Goal: Information Seeking & Learning: Learn about a topic

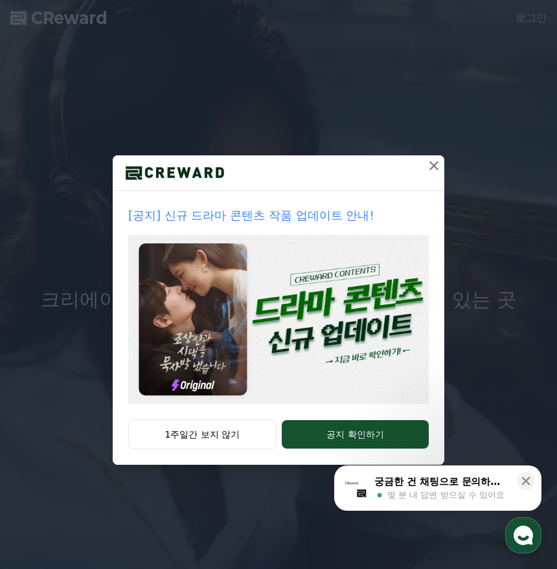
click at [435, 160] on icon at bounding box center [434, 166] width 16 height 16
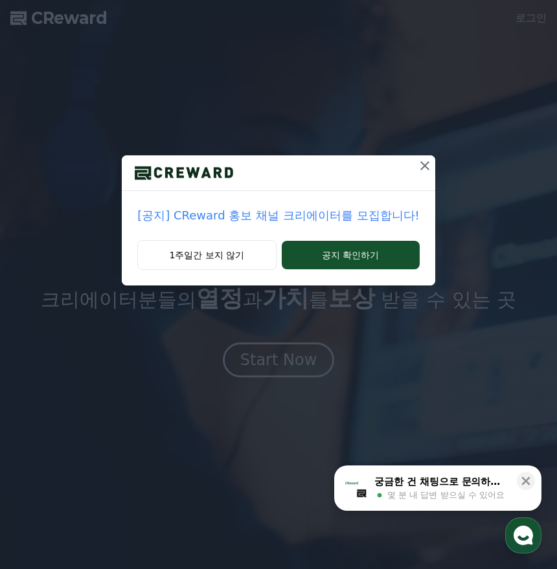
click at [379, 222] on p "[공지] CReward 홍보 채널 크리에이터를 모집합니다!" at bounding box center [278, 216] width 282 height 18
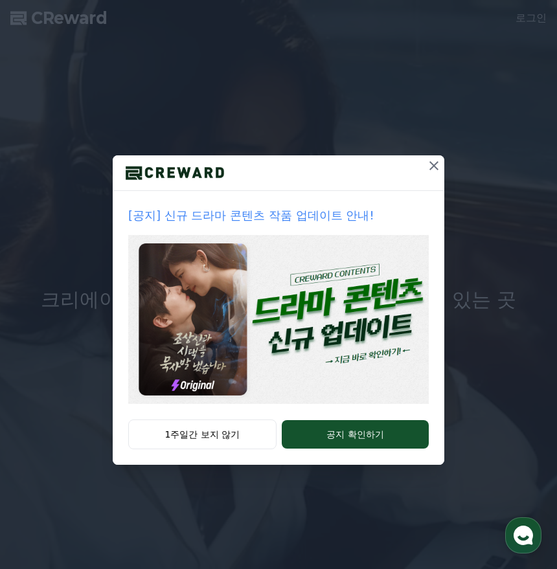
click at [430, 165] on icon at bounding box center [434, 166] width 16 height 16
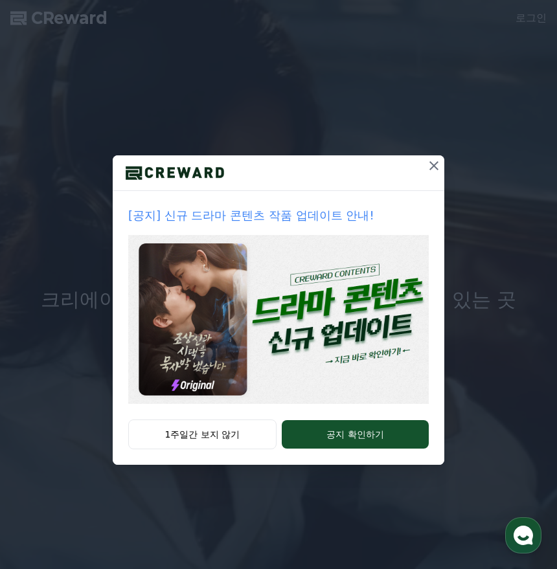
click at [437, 160] on icon at bounding box center [434, 166] width 16 height 16
